Goal: Register for event/course

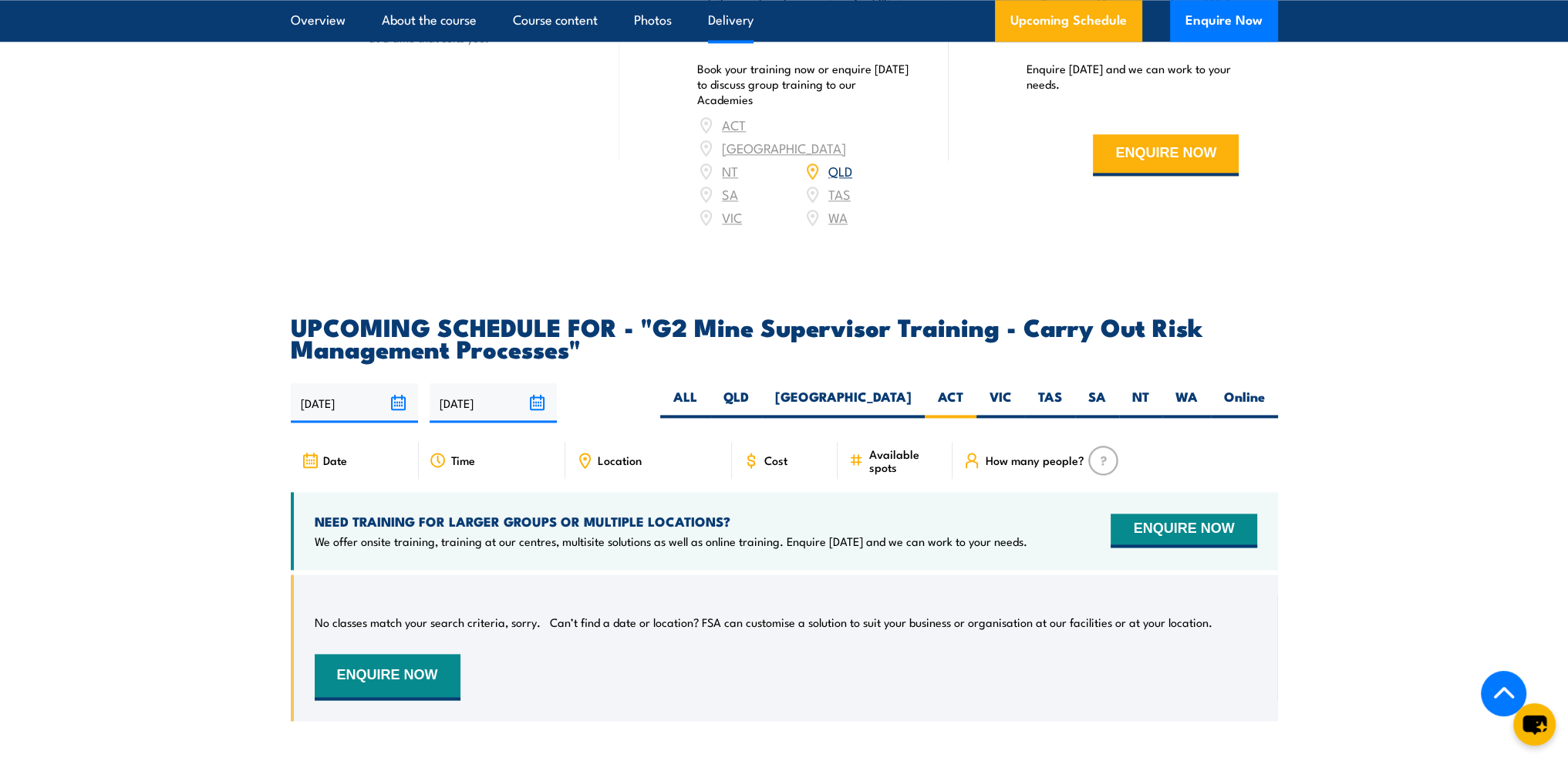
scroll to position [2698, 0]
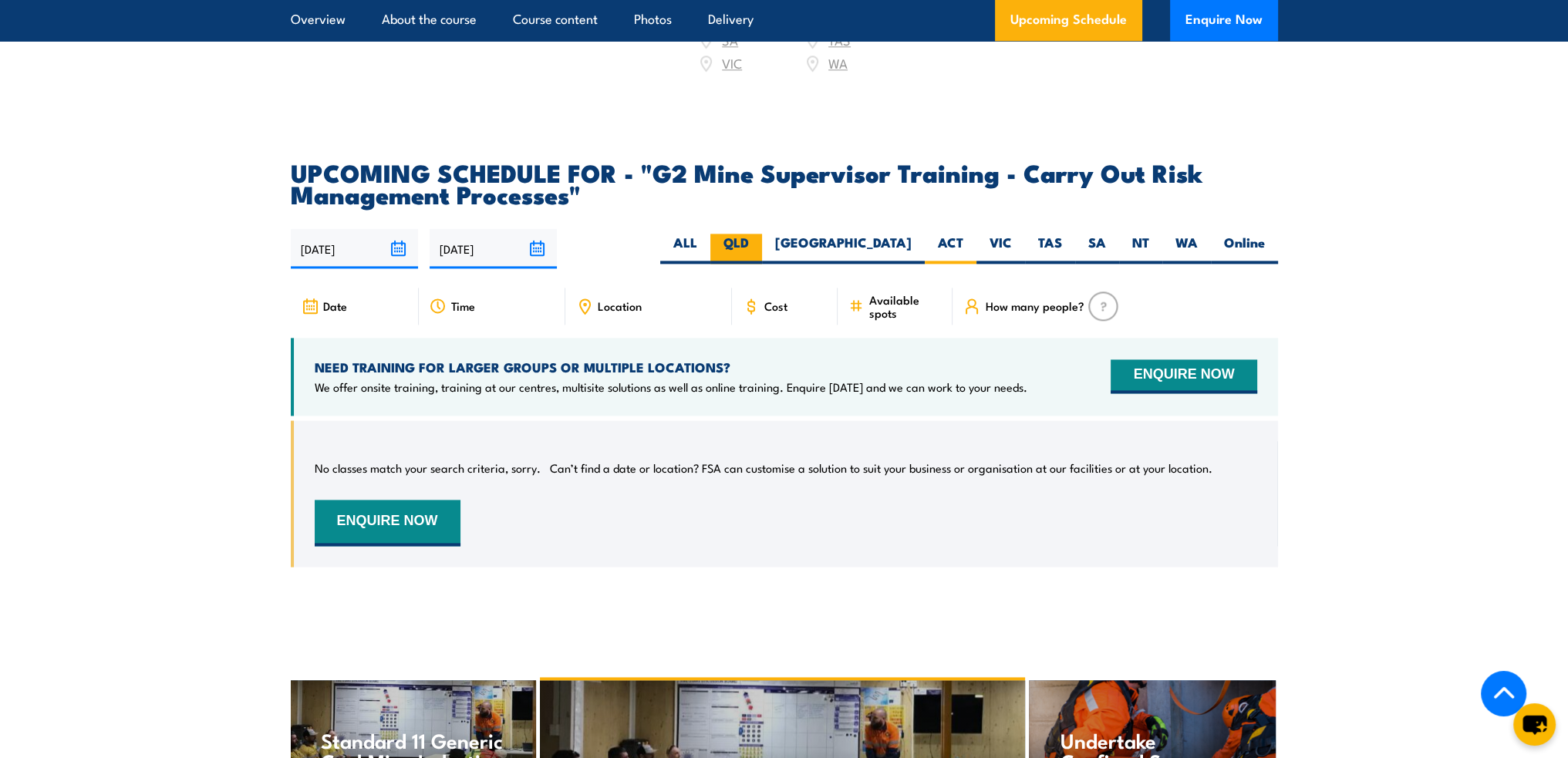
click at [762, 261] on label "QLD" at bounding box center [736, 248] width 51 height 30
click at [759, 244] on input "QLD" at bounding box center [754, 238] width 10 height 10
radio input "true"
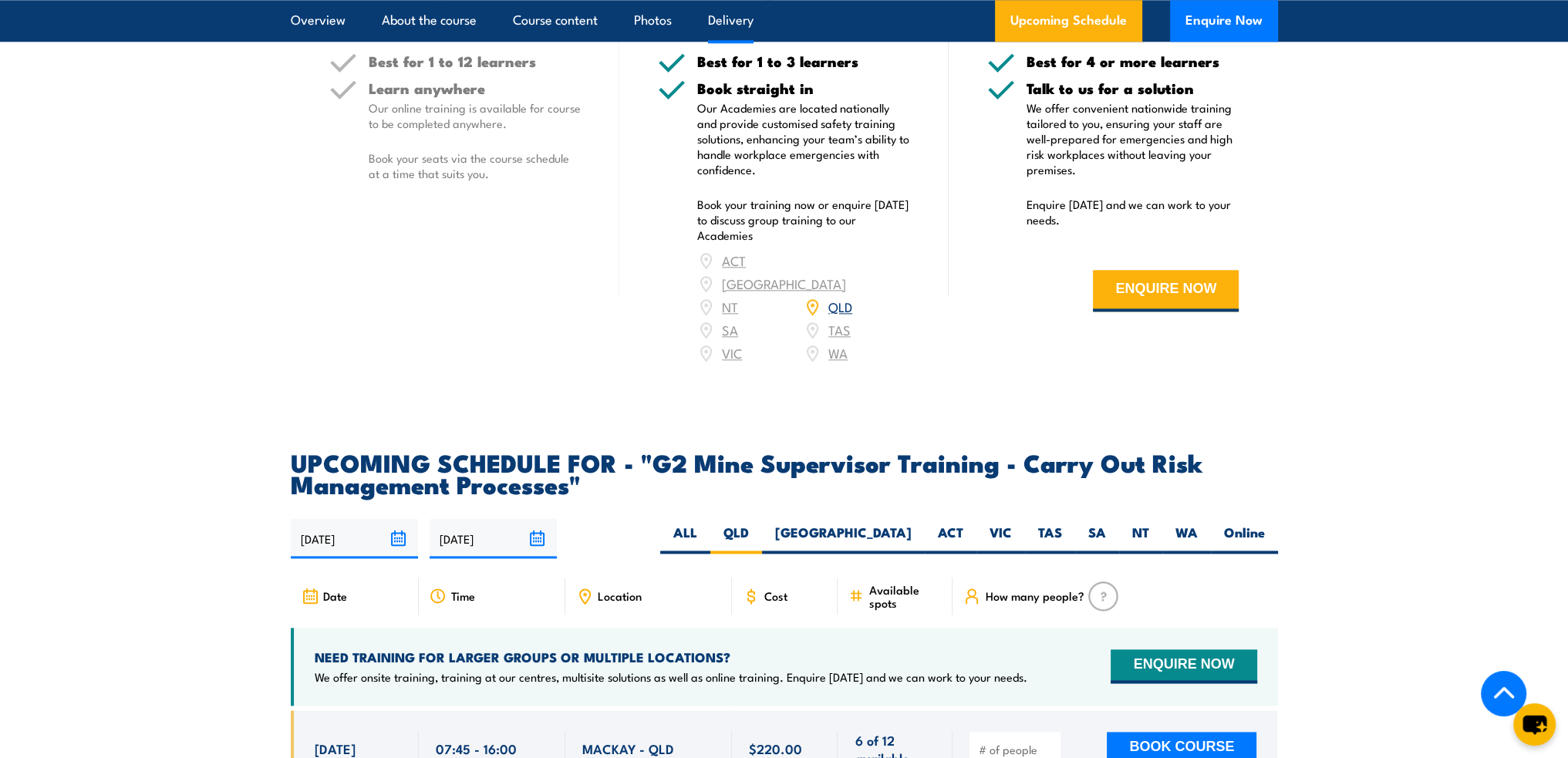
scroll to position [2409, 0]
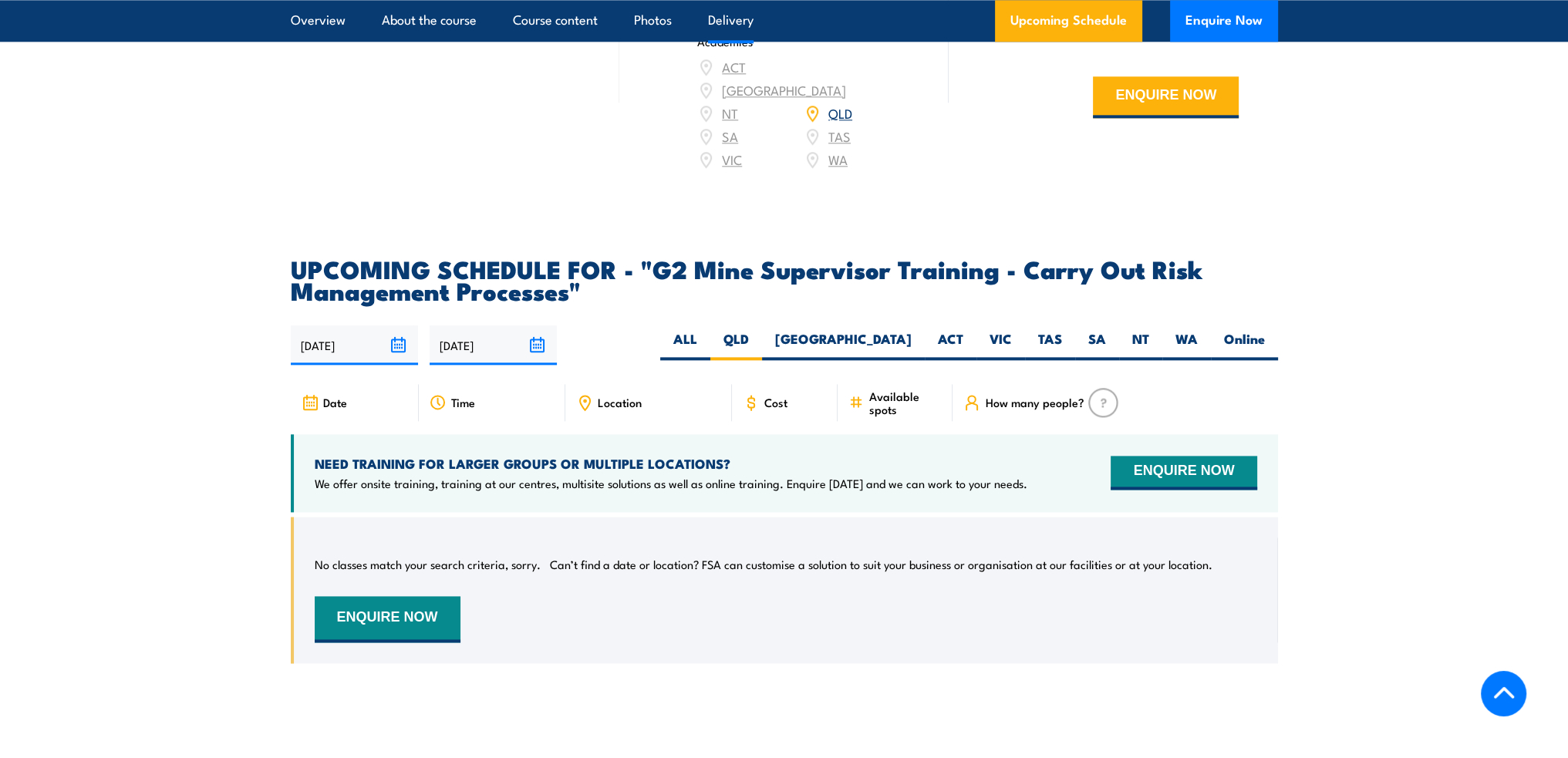
scroll to position [2657, 0]
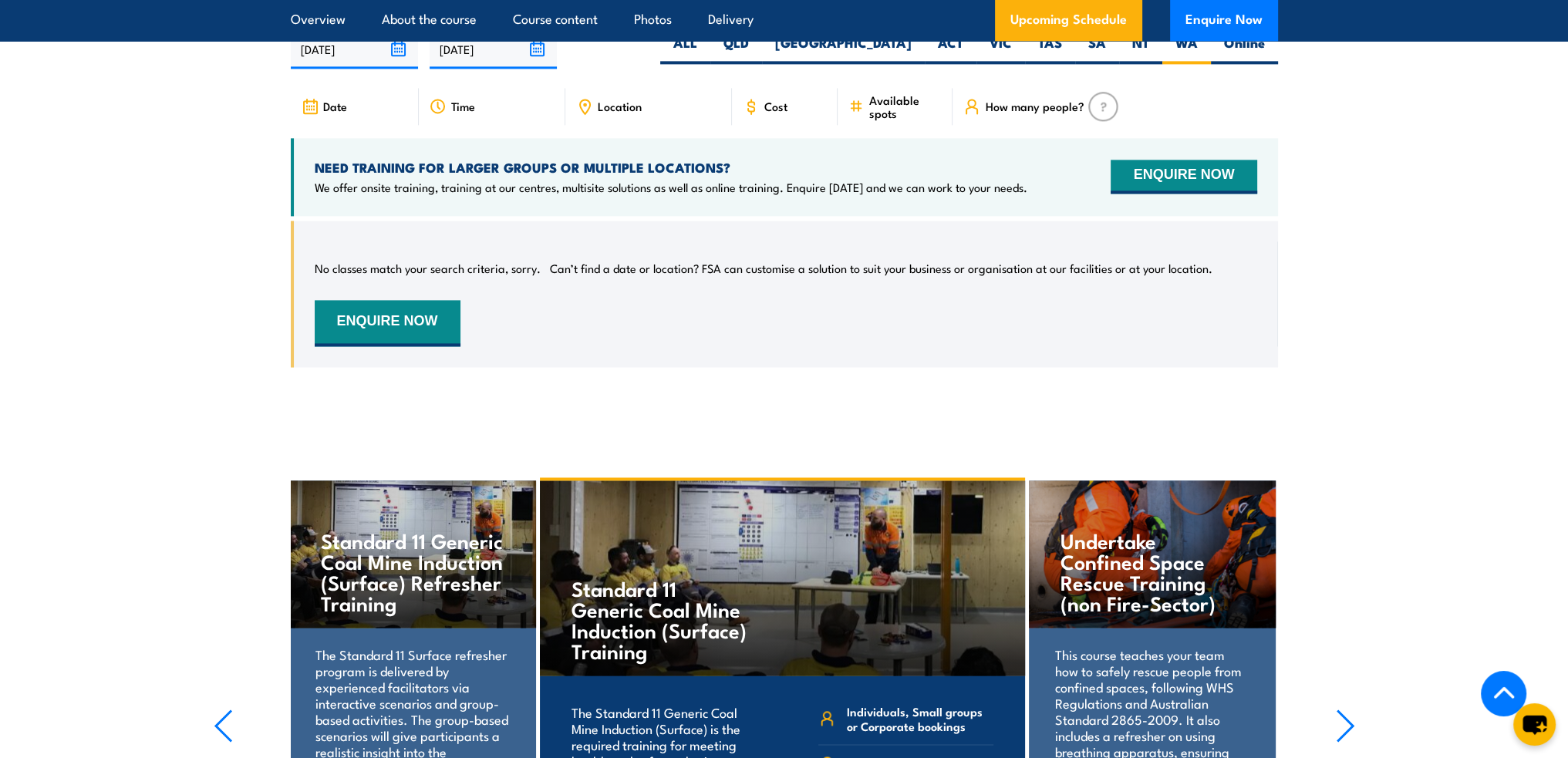
scroll to position [2698, 0]
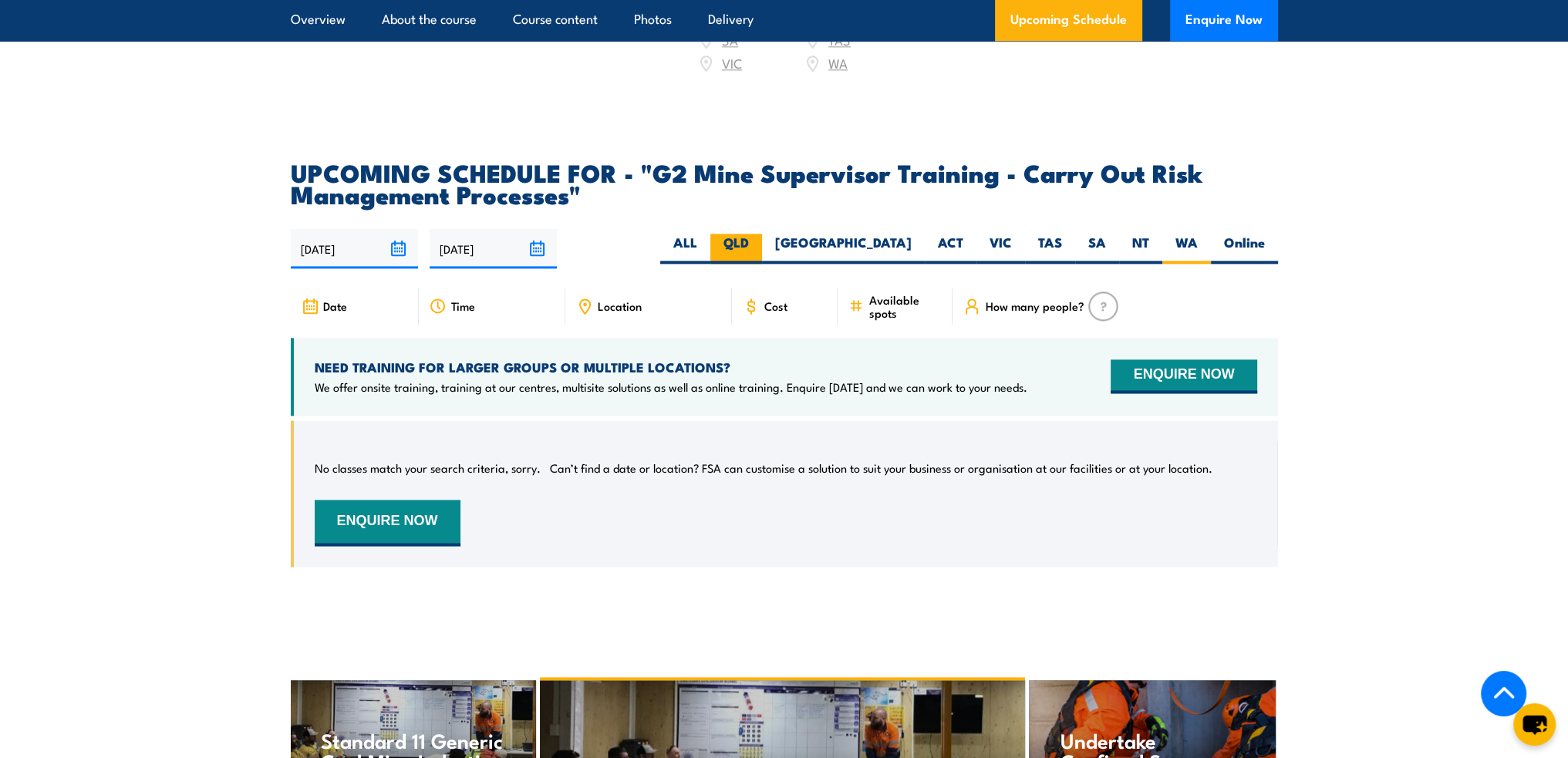
click at [762, 257] on label "QLD" at bounding box center [736, 248] width 51 height 30
click at [759, 244] on input "QLD" at bounding box center [754, 238] width 10 height 10
radio input "true"
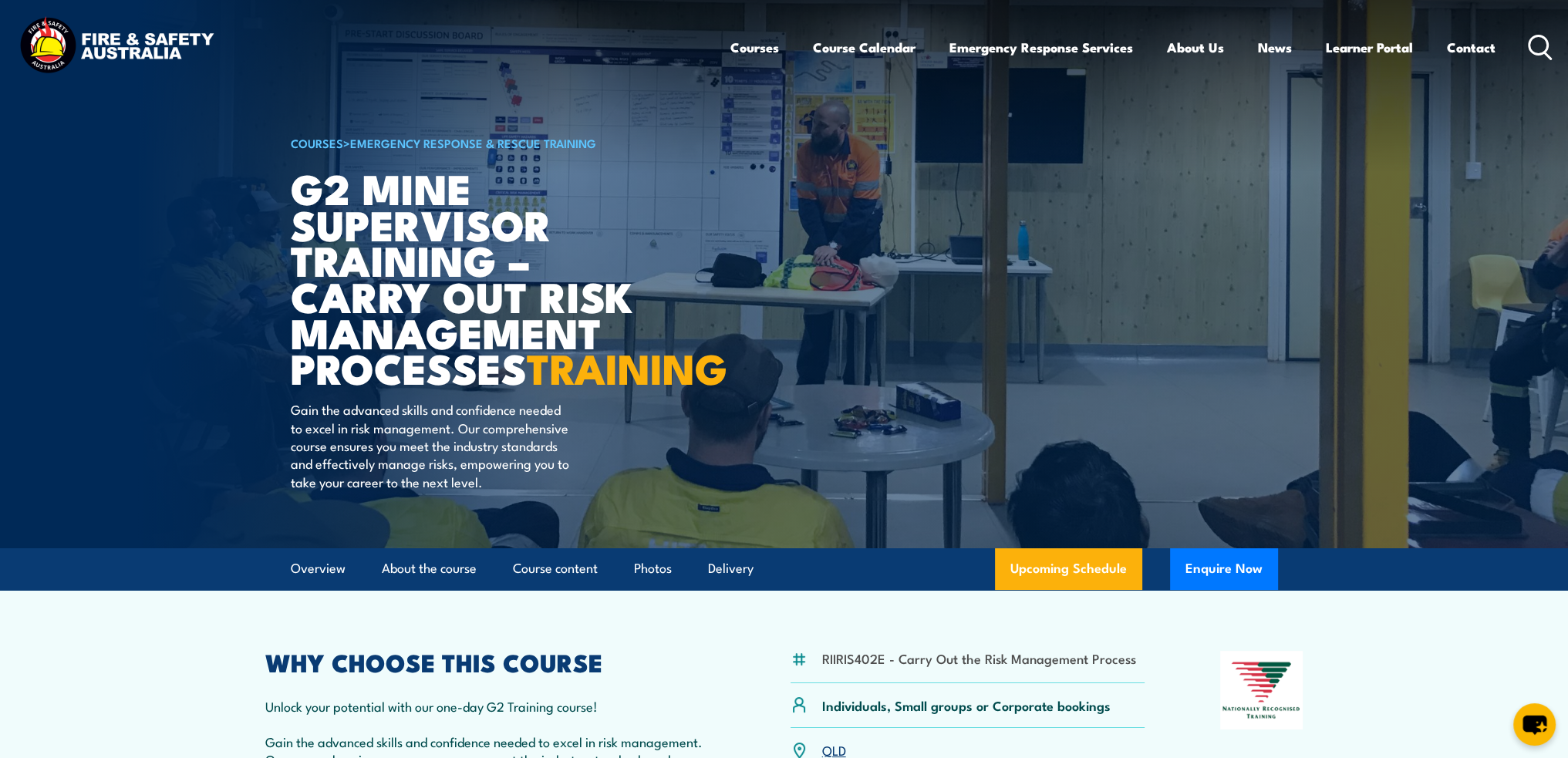
click at [1539, 46] on icon at bounding box center [1540, 48] width 24 height 25
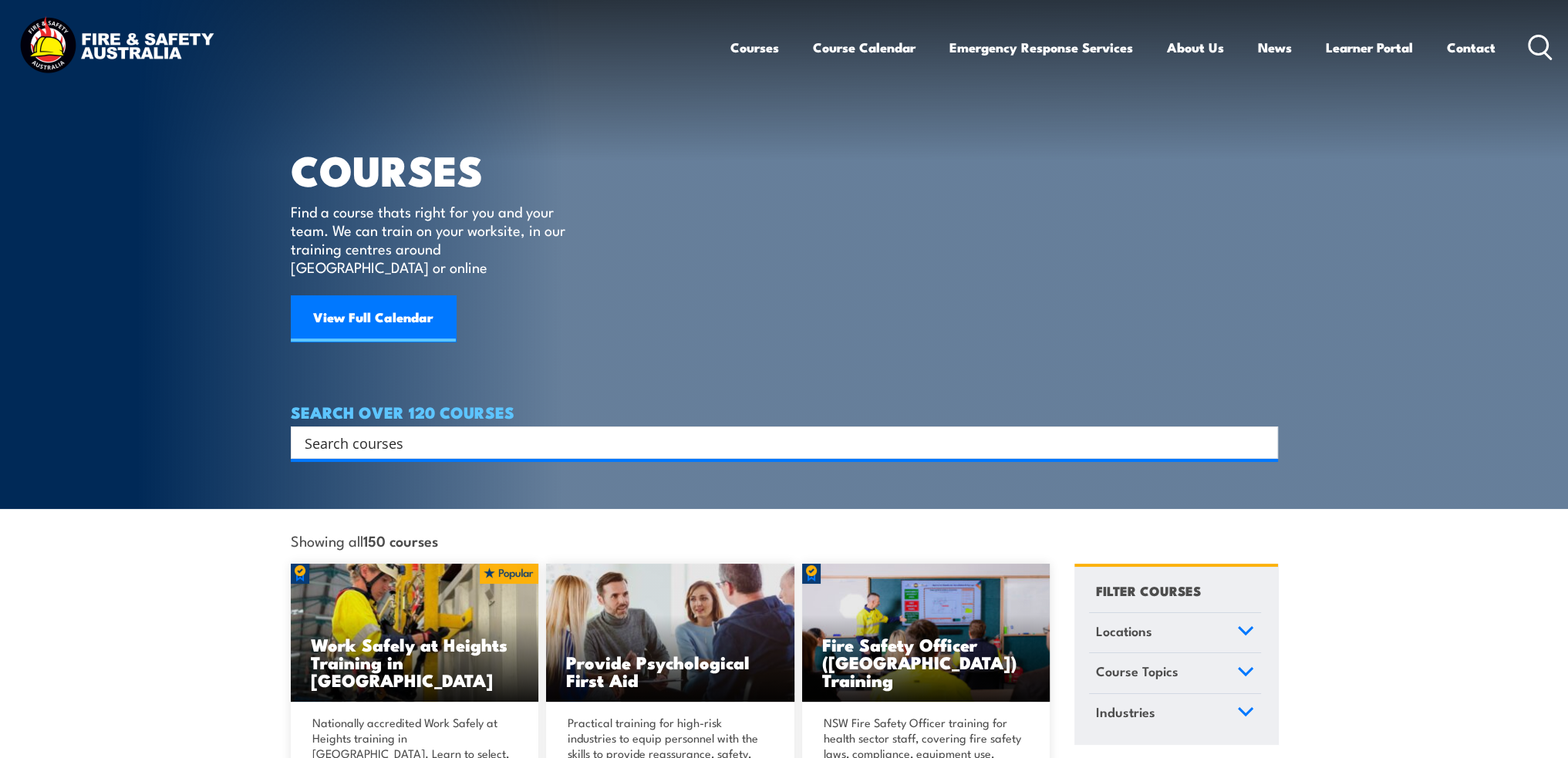
click at [576, 431] on input "Search input" at bounding box center [774, 443] width 939 height 23
type input "s123"
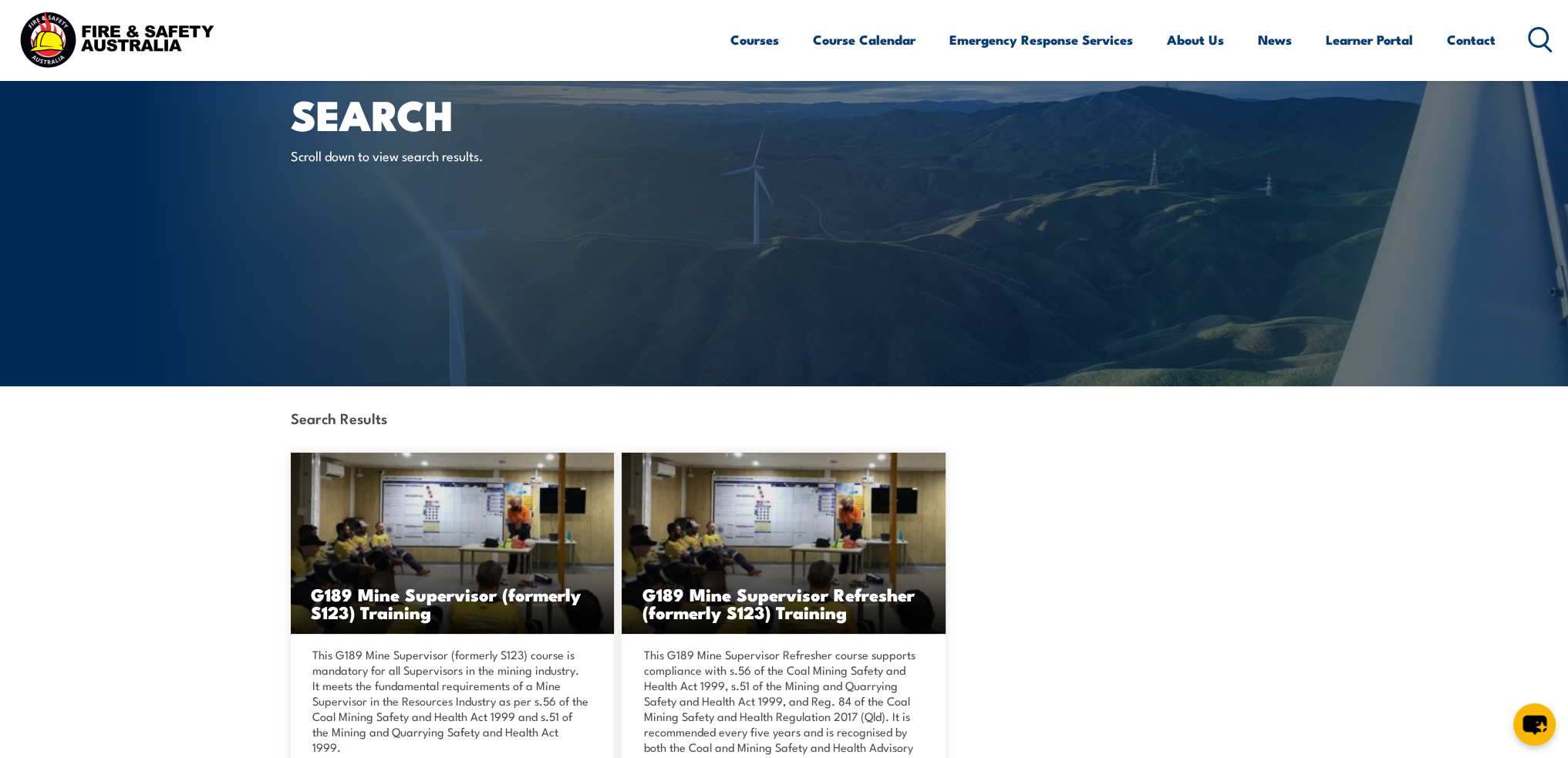
scroll to position [231, 0]
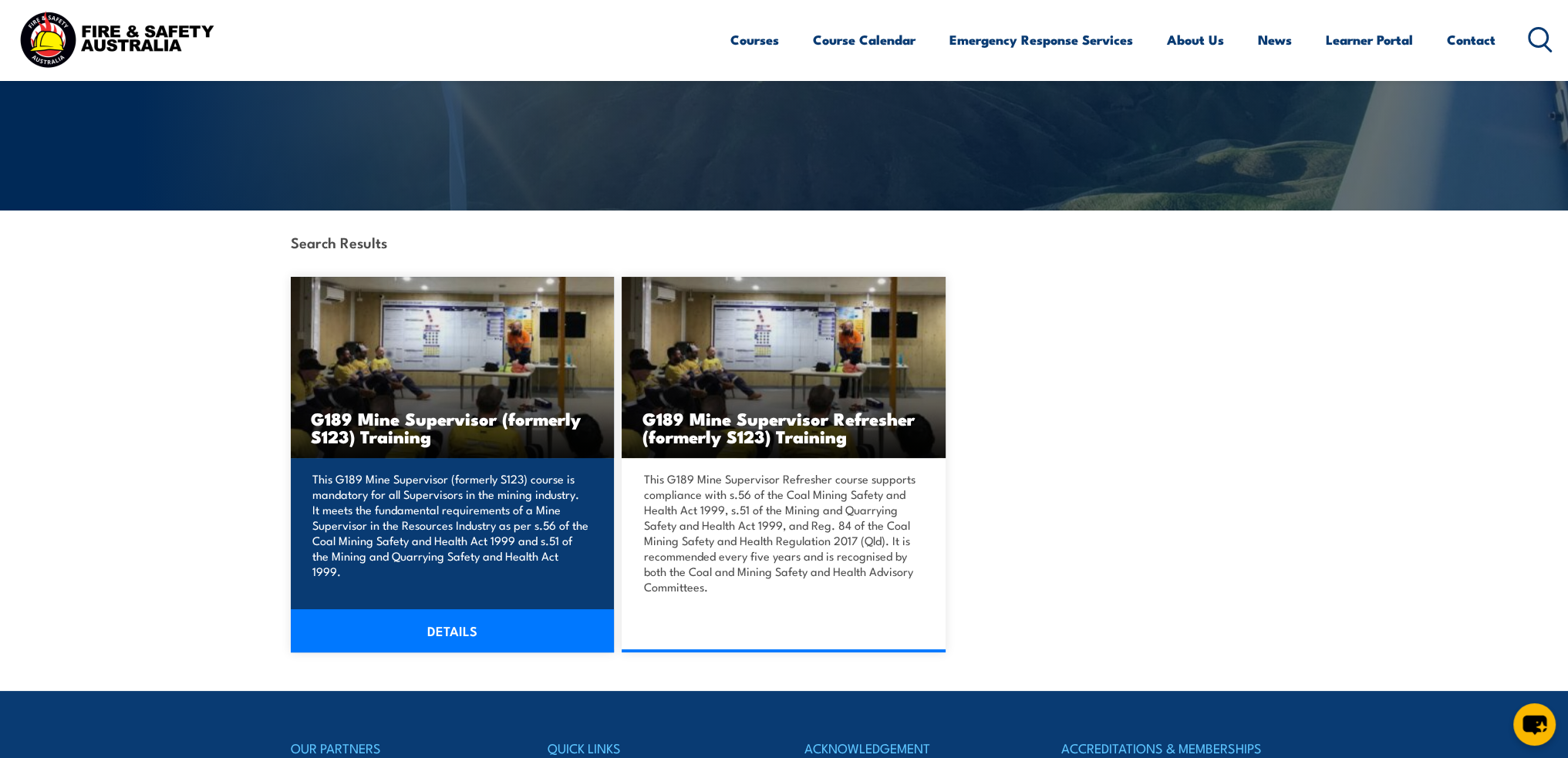
click at [478, 639] on link "DETAILS" at bounding box center [453, 631] width 324 height 43
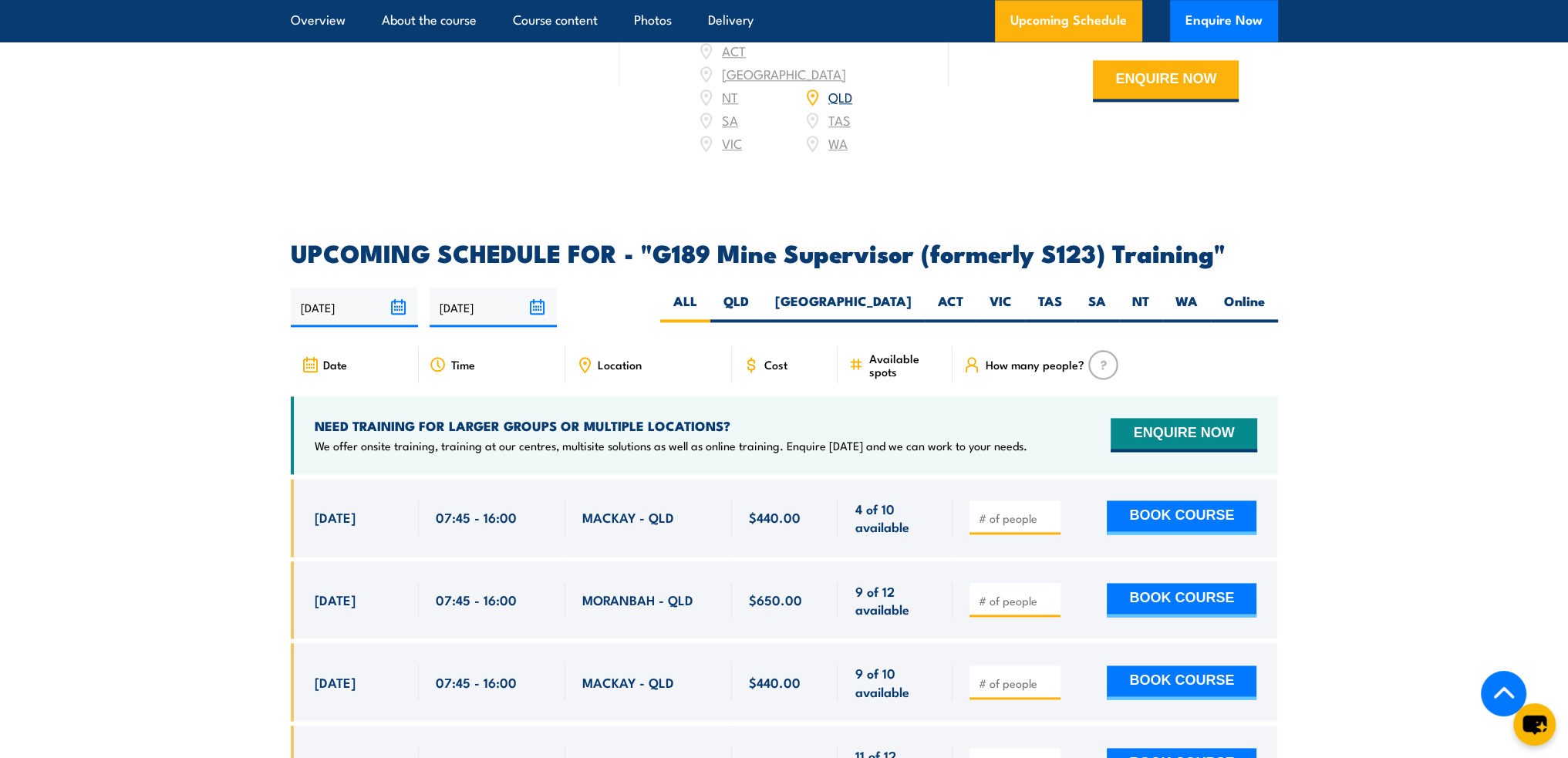
scroll to position [2698, 0]
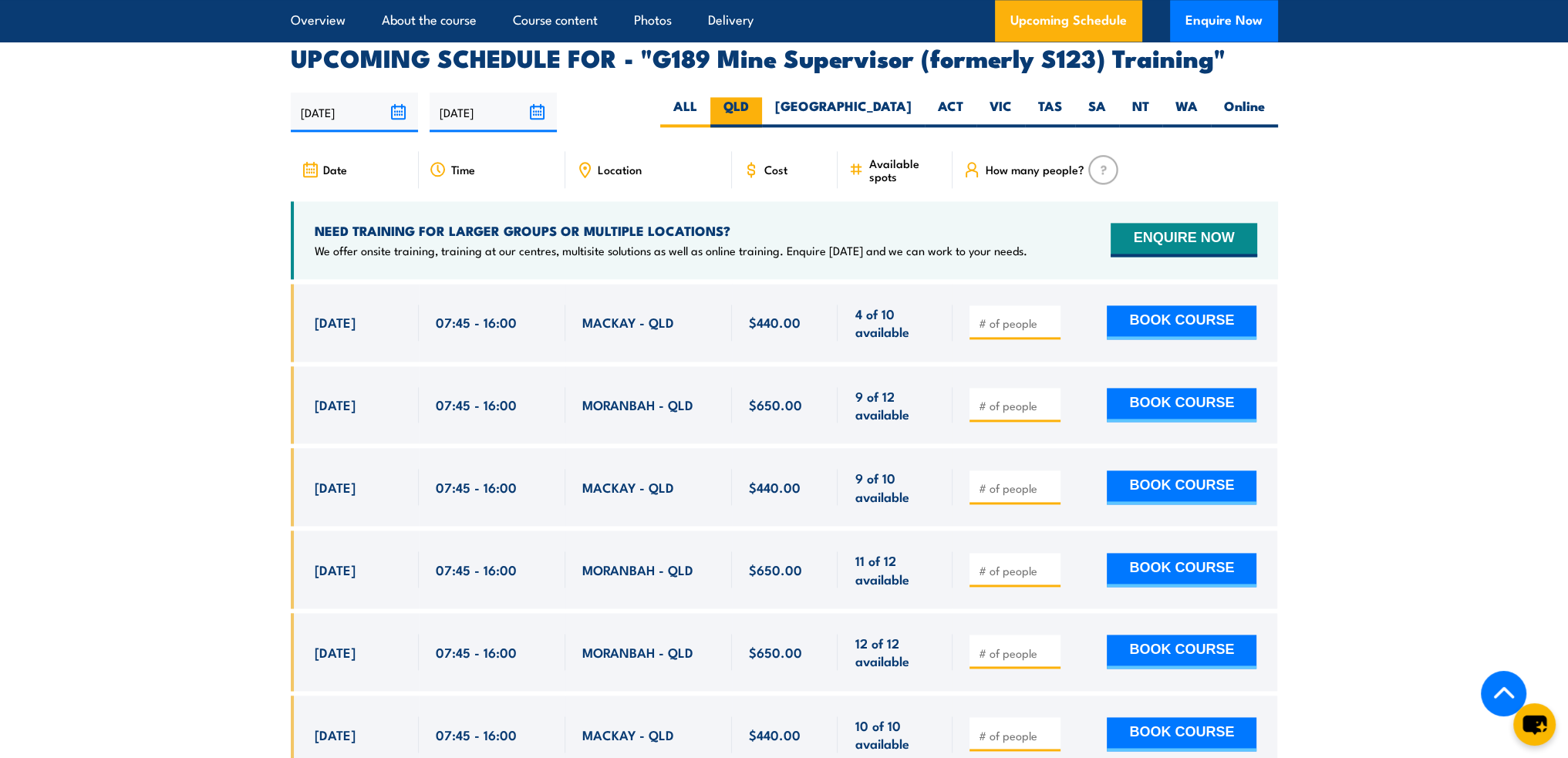
click at [762, 97] on label "QLD" at bounding box center [736, 112] width 51 height 30
click at [759, 97] on input "QLD" at bounding box center [754, 102] width 10 height 10
radio input "true"
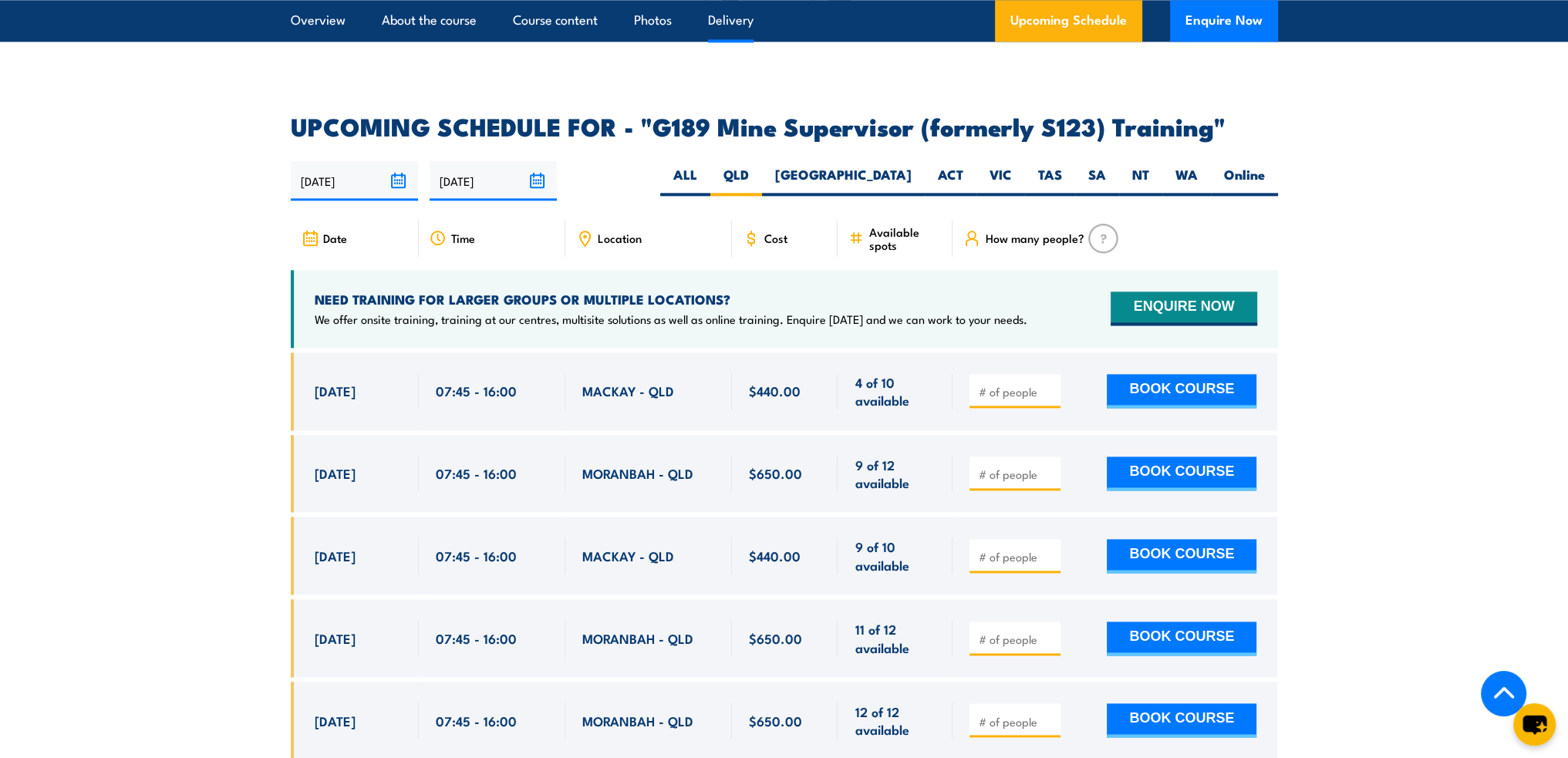
scroll to position [2313, 0]
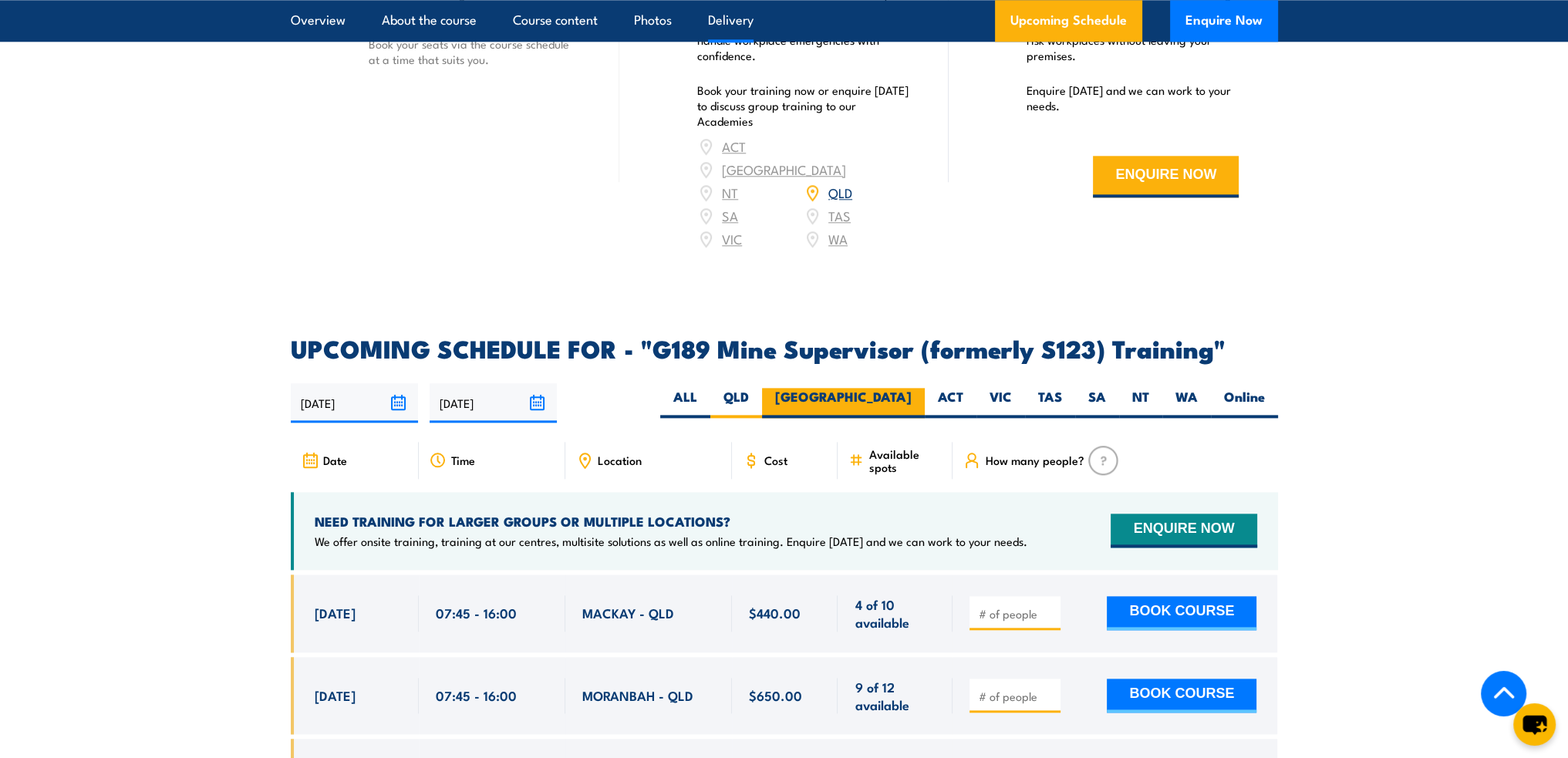
click at [902, 388] on label "[GEOGRAPHIC_DATA]" at bounding box center [843, 402] width 163 height 30
click at [911, 388] on input "[GEOGRAPHIC_DATA]" at bounding box center [916, 393] width 10 height 10
radio input "true"
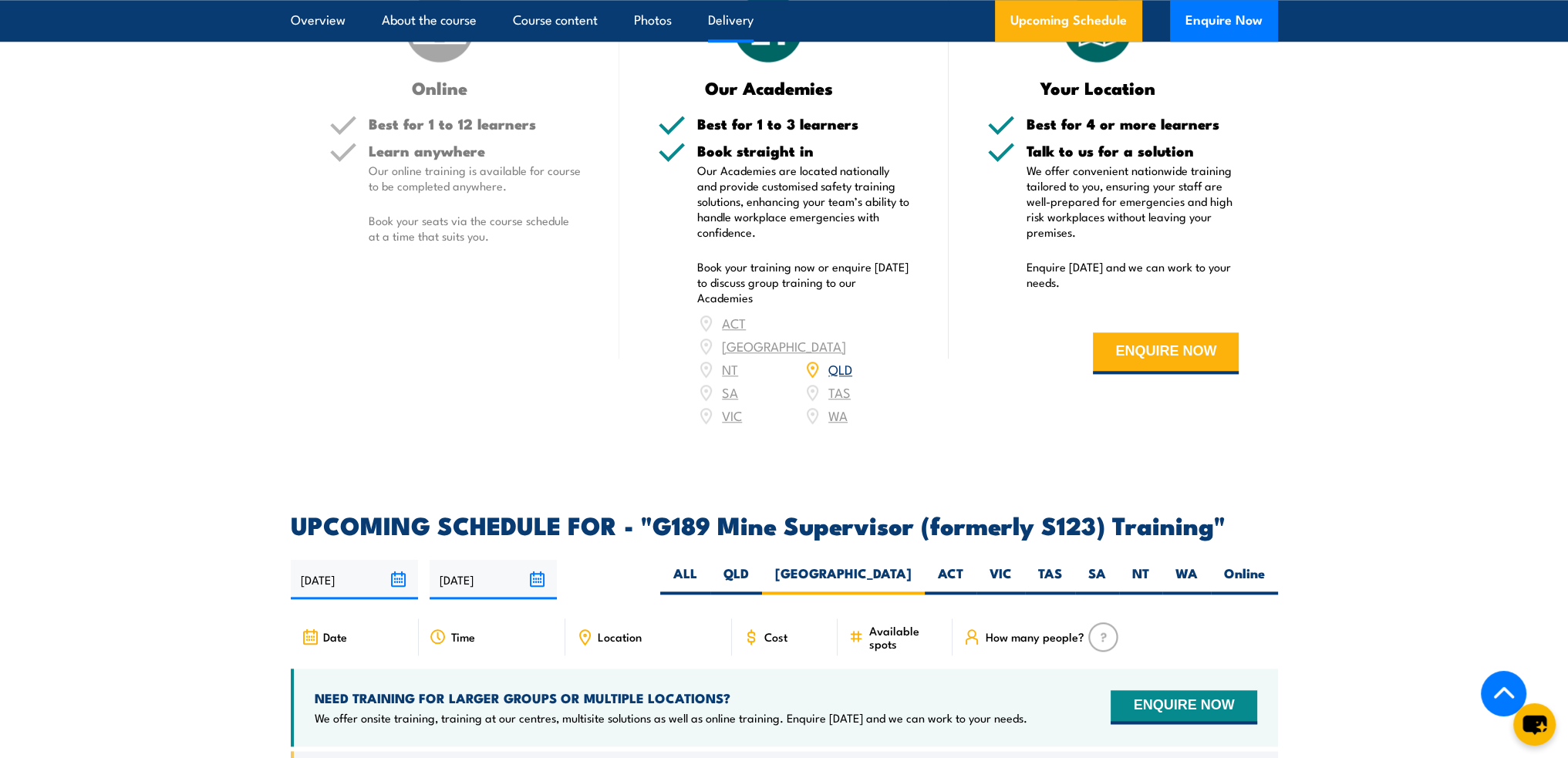
scroll to position [1932, 0]
